Goal: Task Accomplishment & Management: Complete application form

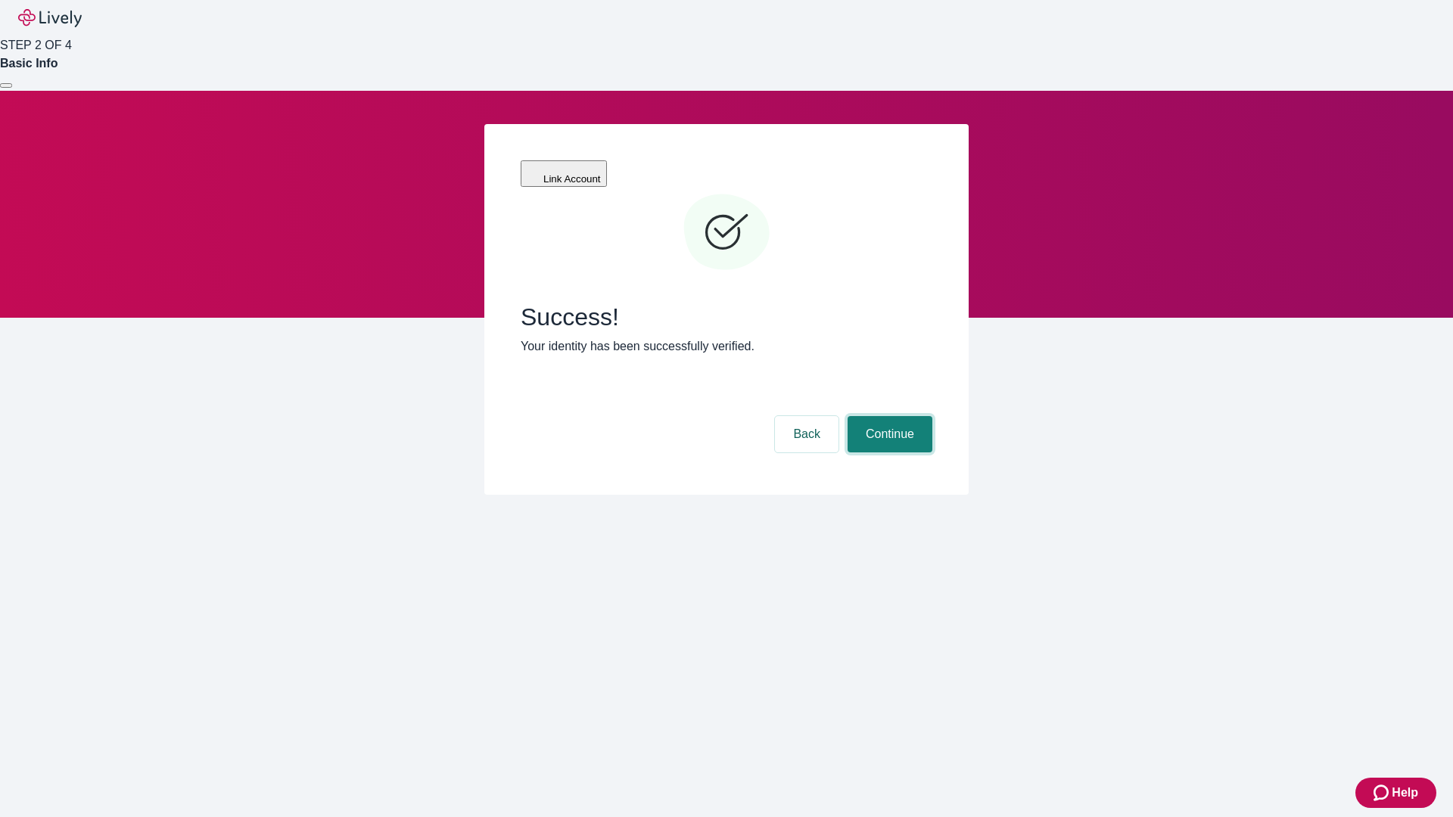
click at [888, 416] on button "Continue" at bounding box center [890, 434] width 85 height 36
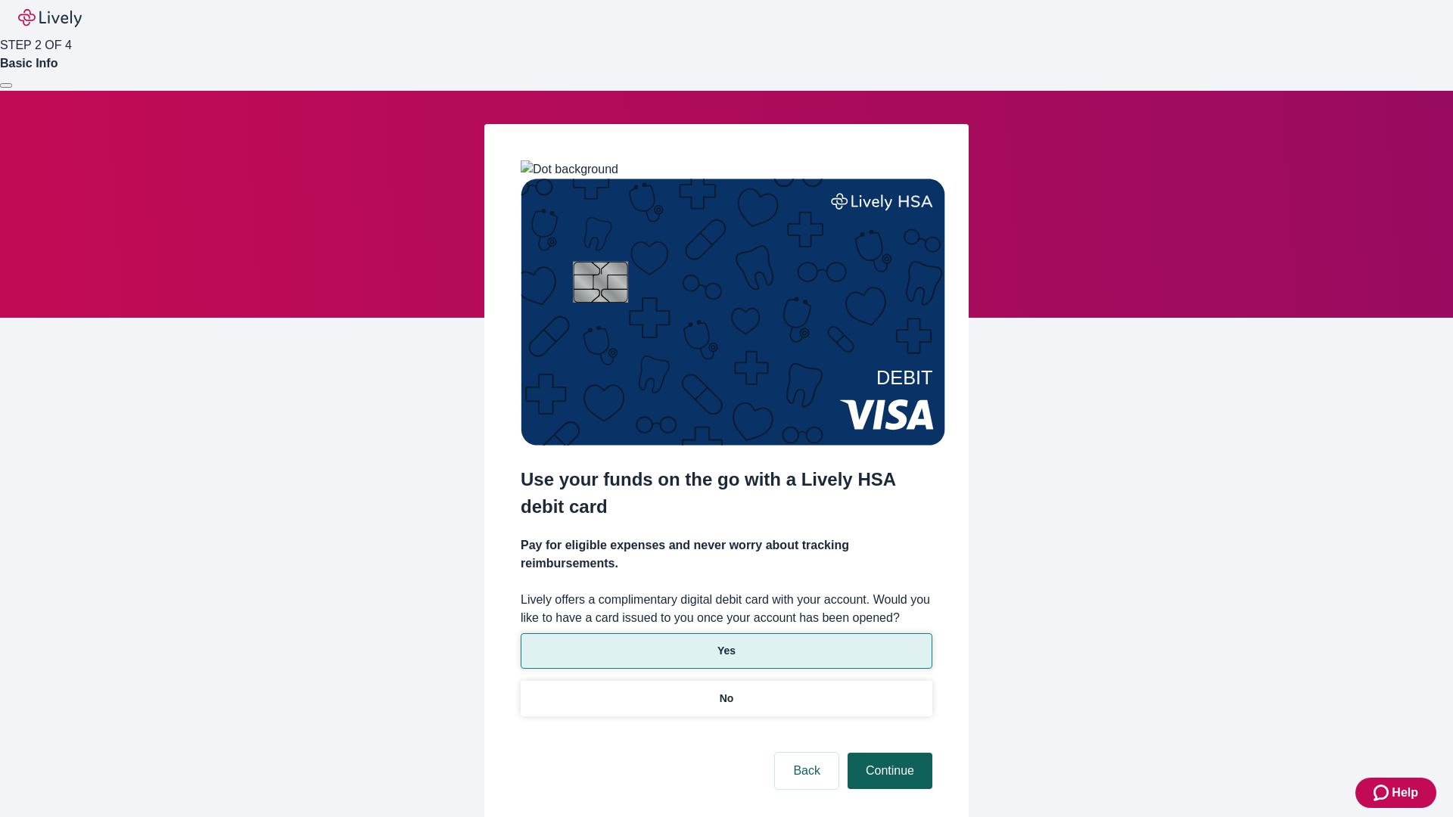
click at [726, 643] on p "Yes" at bounding box center [727, 651] width 18 height 16
click at [888, 753] on button "Continue" at bounding box center [890, 771] width 85 height 36
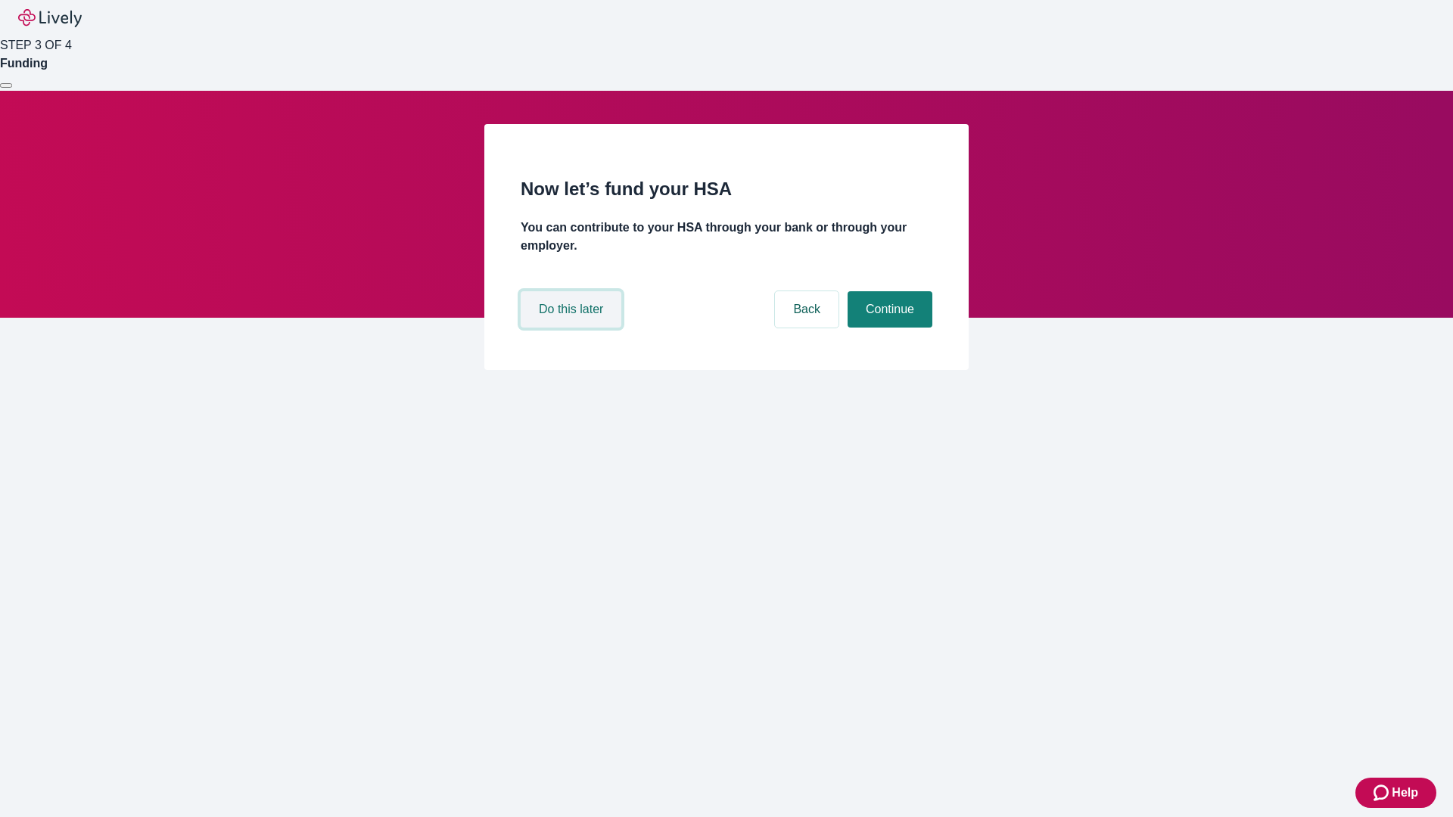
click at [573, 328] on button "Do this later" at bounding box center [571, 309] width 101 height 36
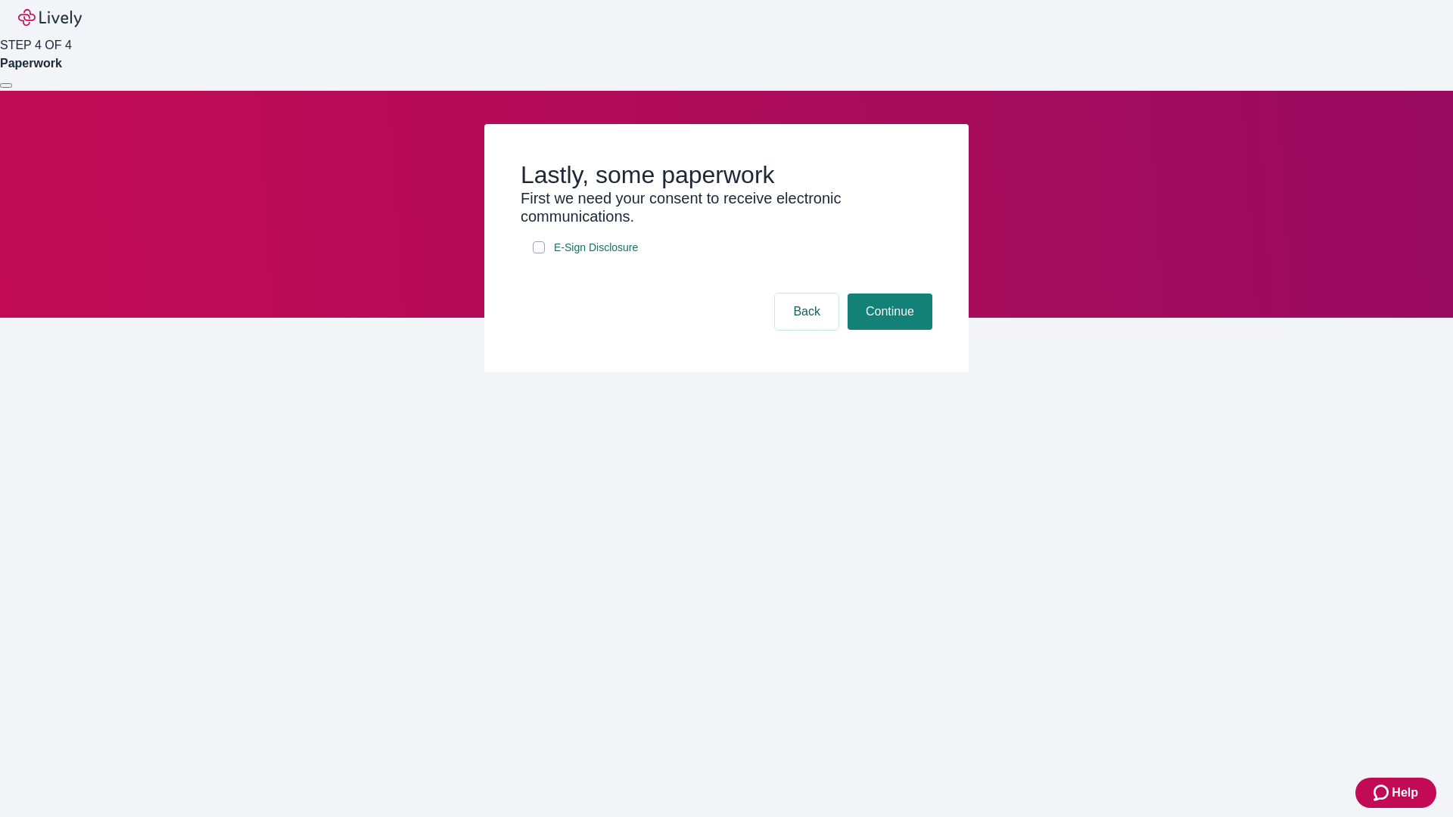
click at [539, 254] on input "E-Sign Disclosure" at bounding box center [539, 247] width 12 height 12
checkbox input "true"
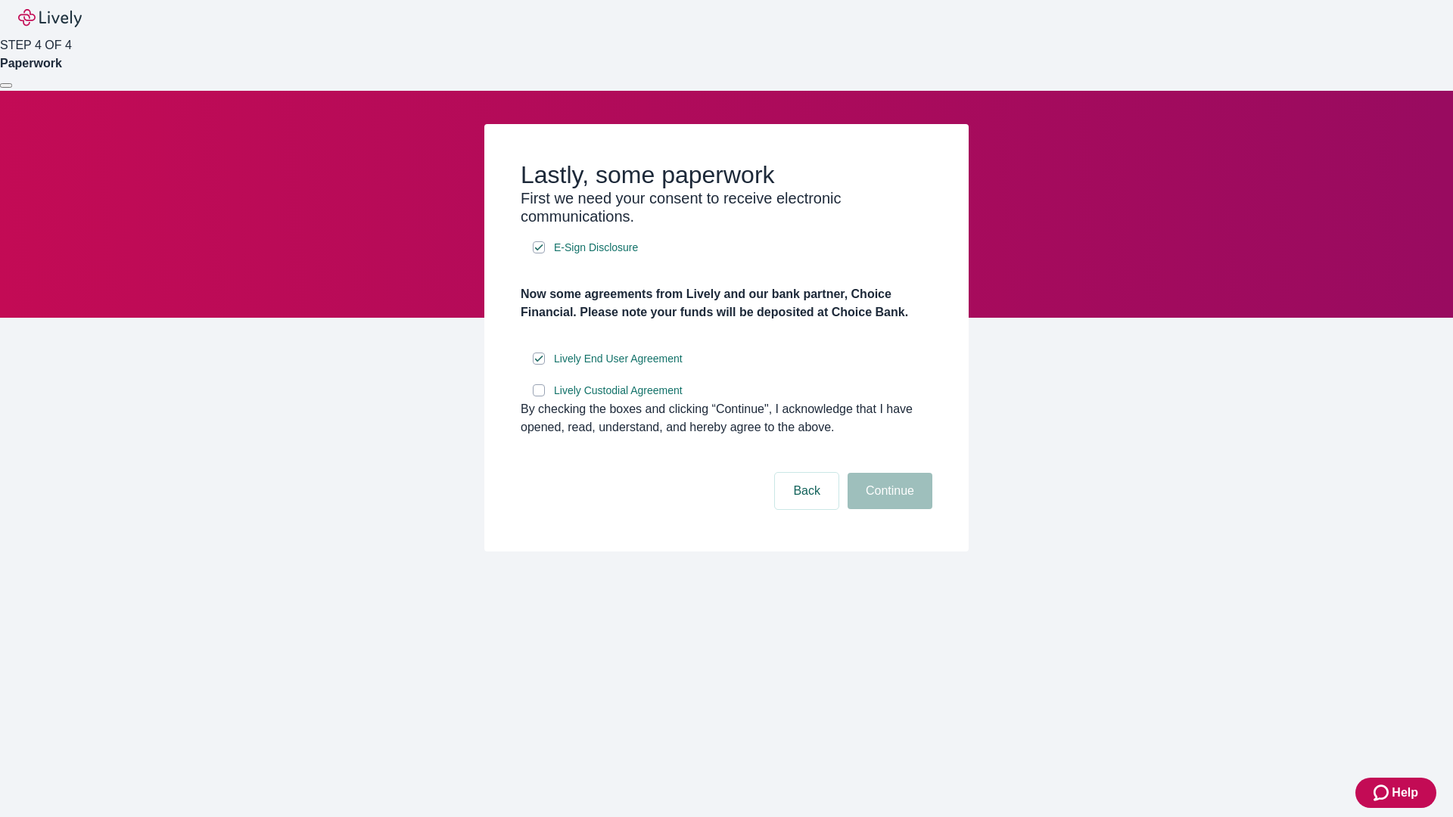
click at [539, 397] on input "Lively Custodial Agreement" at bounding box center [539, 390] width 12 height 12
checkbox input "true"
click at [888, 509] on button "Continue" at bounding box center [890, 491] width 85 height 36
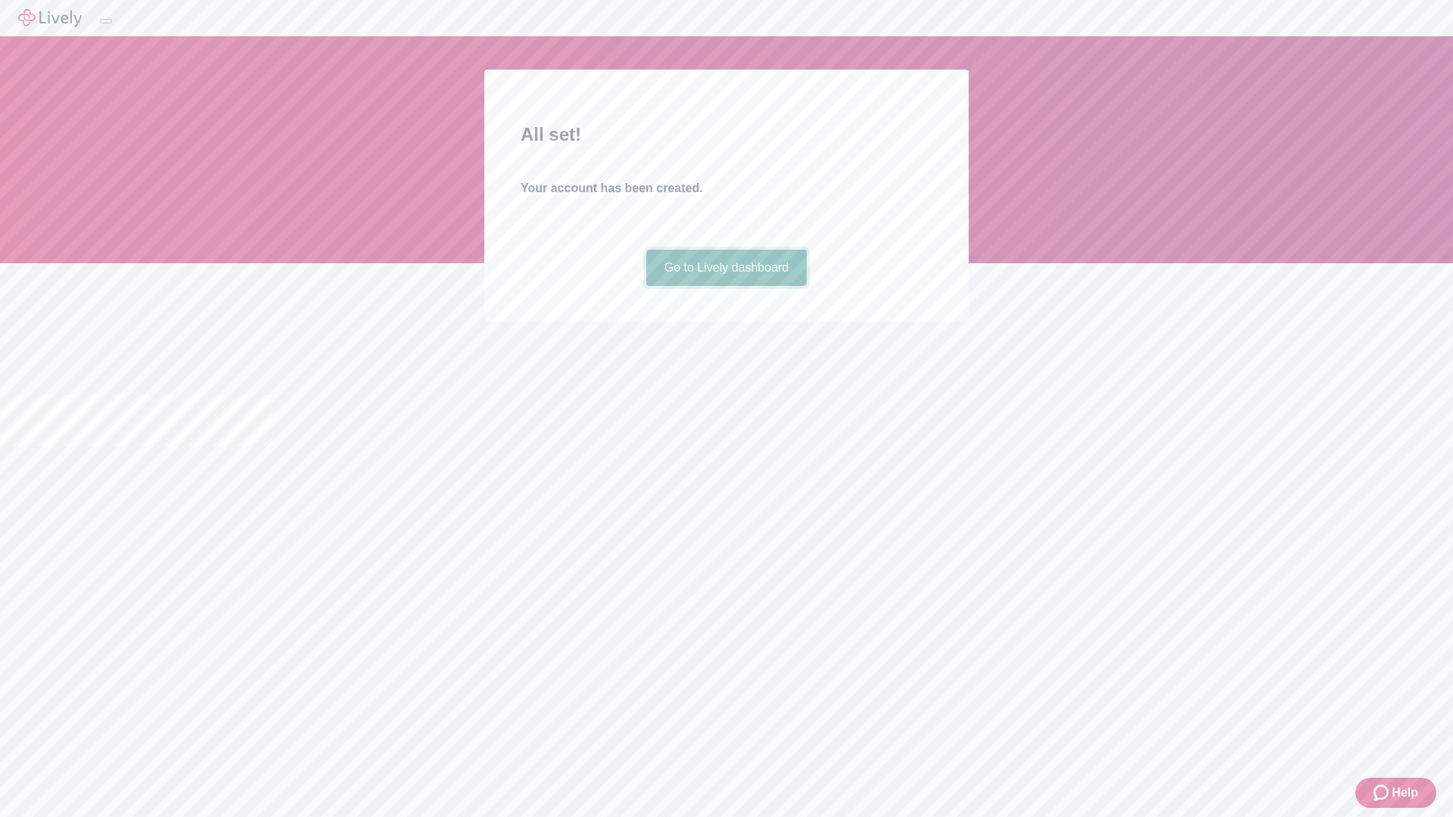
click at [726, 286] on link "Go to Lively dashboard" at bounding box center [726, 268] width 161 height 36
